Goal: Entertainment & Leisure: Consume media (video, audio)

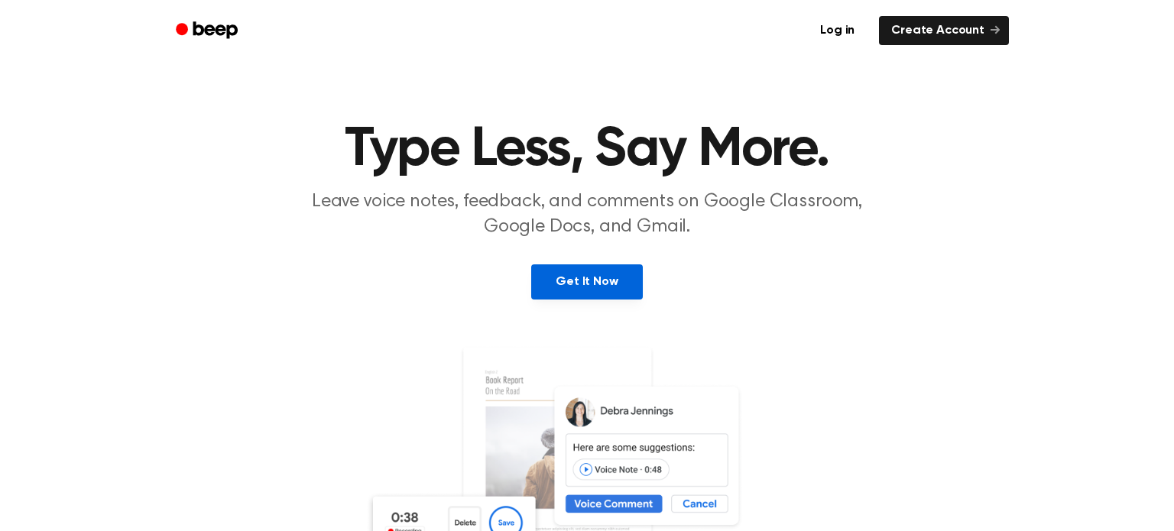
click at [592, 289] on link "Get It Now" at bounding box center [586, 281] width 111 height 35
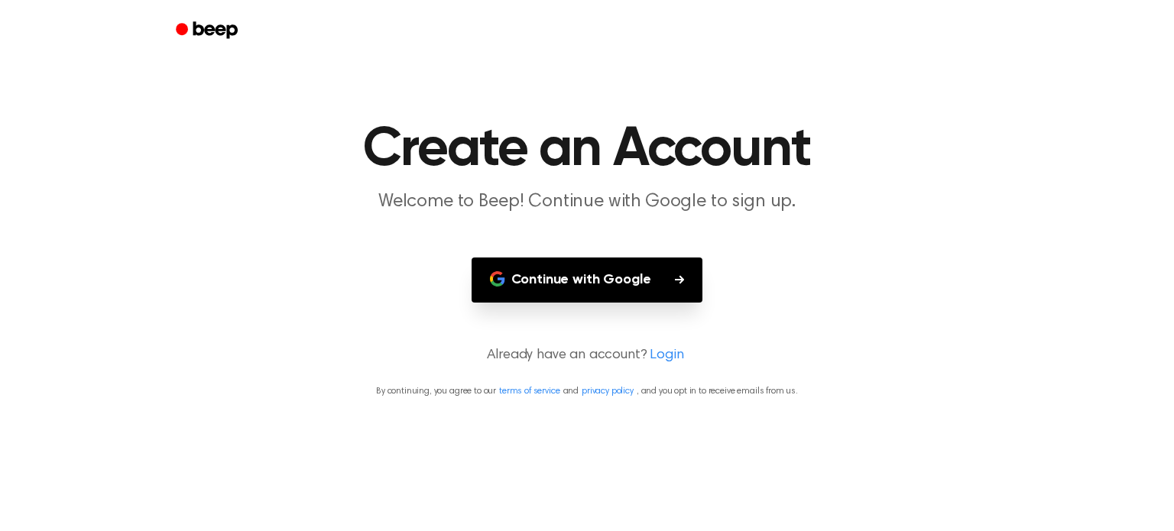
click at [578, 275] on button "Continue with Google" at bounding box center [588, 280] width 232 height 45
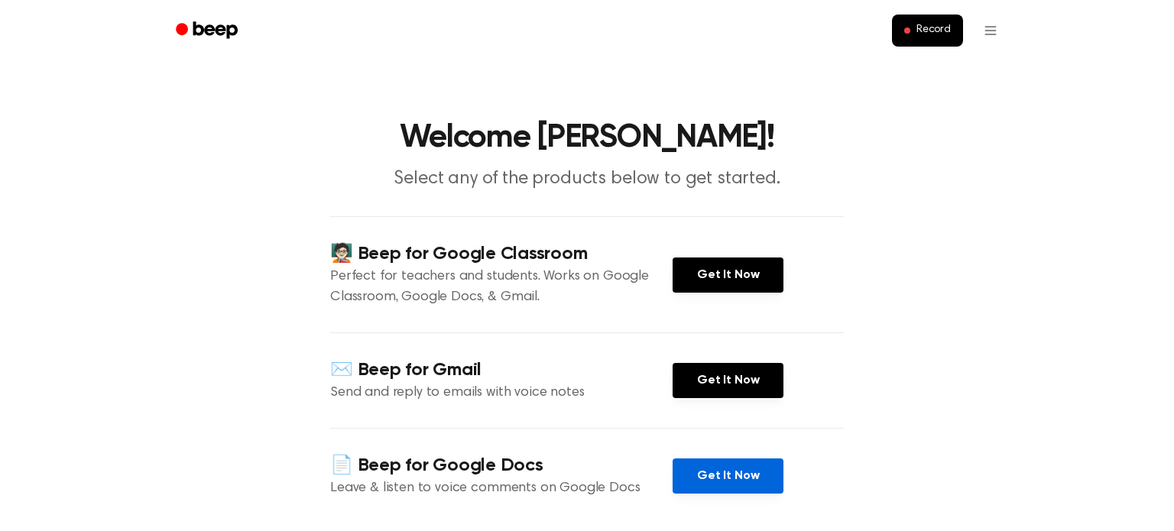
click at [745, 473] on link "Get It Now" at bounding box center [728, 476] width 111 height 35
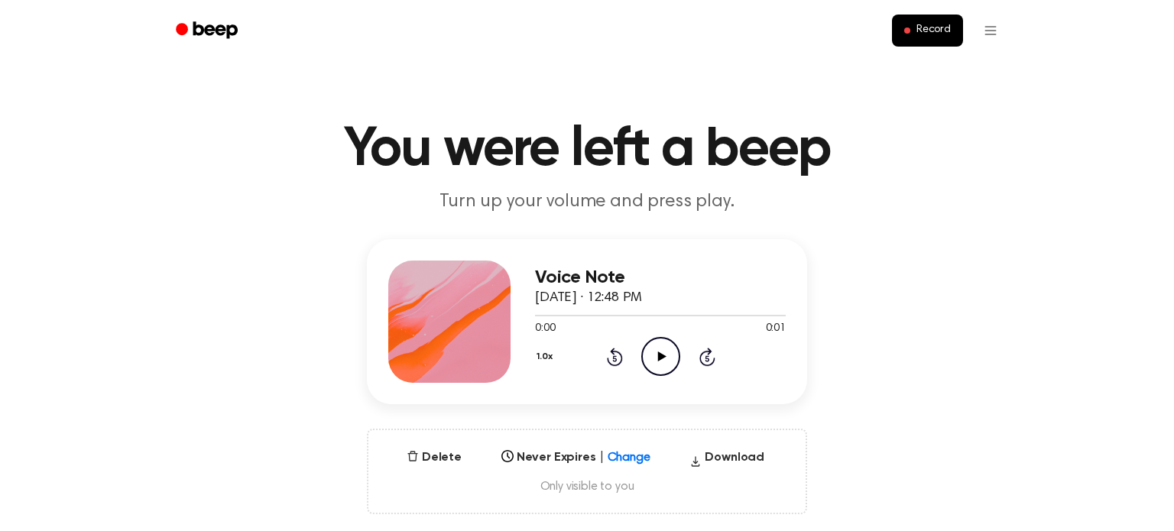
click at [645, 361] on icon "Play Audio" at bounding box center [660, 356] width 39 height 39
click at [655, 361] on icon "Play Audio" at bounding box center [660, 356] width 39 height 39
click at [655, 361] on icon "Pause Audio" at bounding box center [660, 356] width 39 height 39
click at [1028, 290] on div "Voice Note September 30, 2025 · 12:48 PM 0:00 0:01 Your browser does not suppor…" at bounding box center [586, 376] width 1137 height 275
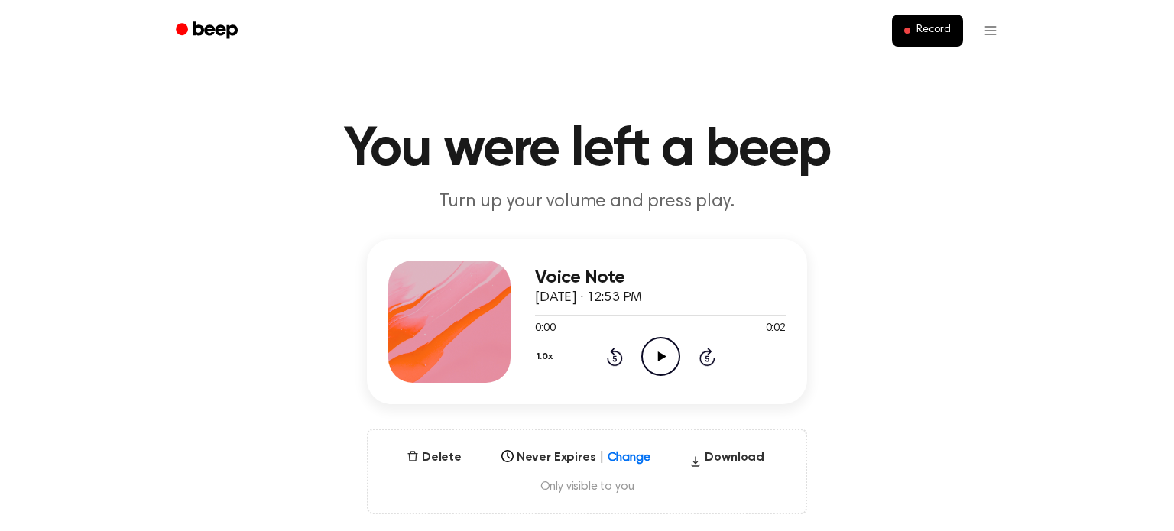
click at [627, 351] on div "1.0x Rewind 5 seconds Play Audio Skip 5 seconds" at bounding box center [660, 356] width 251 height 39
click at [630, 350] on div "1.0x Rewind 5 seconds Play Audio Skip 5 seconds" at bounding box center [660, 356] width 251 height 39
click at [652, 354] on icon "Play Audio" at bounding box center [660, 356] width 39 height 39
click at [660, 353] on icon "Play Audio" at bounding box center [660, 356] width 39 height 39
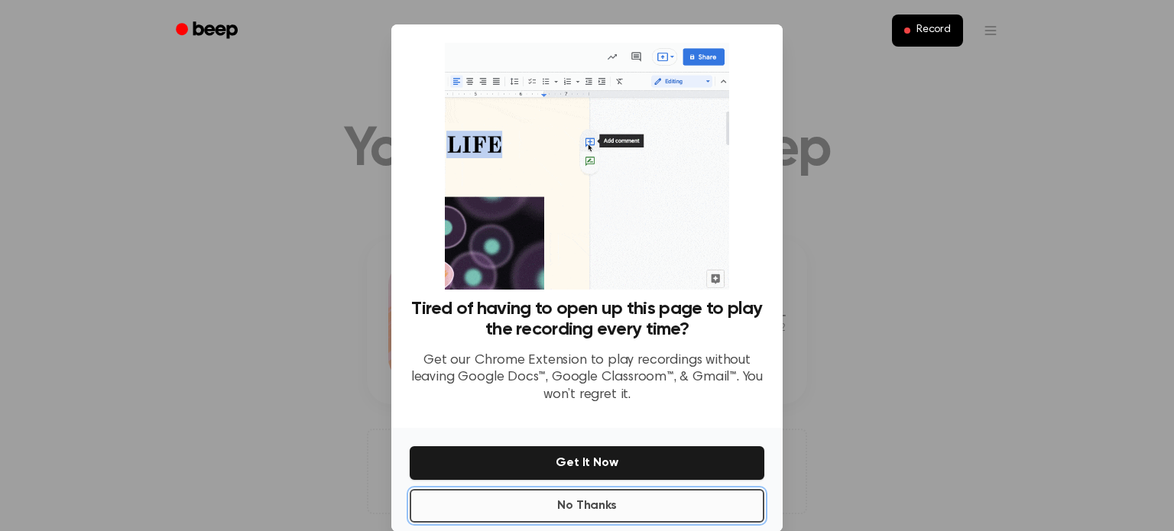
click at [652, 517] on button "No Thanks" at bounding box center [587, 506] width 355 height 34
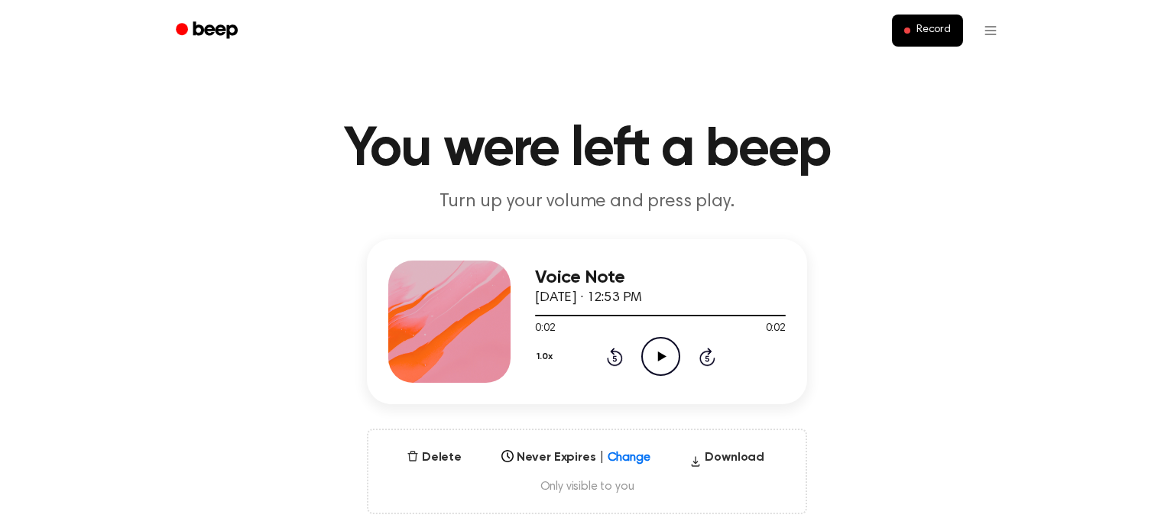
click at [648, 347] on icon "Play Audio" at bounding box center [660, 356] width 39 height 39
